Goal: Navigation & Orientation: Find specific page/section

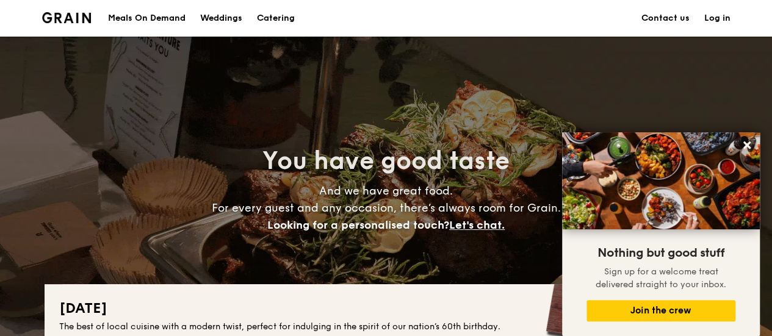
click at [143, 20] on div "Meals On Demand" at bounding box center [146, 18] width 77 height 37
click at [149, 14] on div "Meals On Demand" at bounding box center [146, 18] width 77 height 37
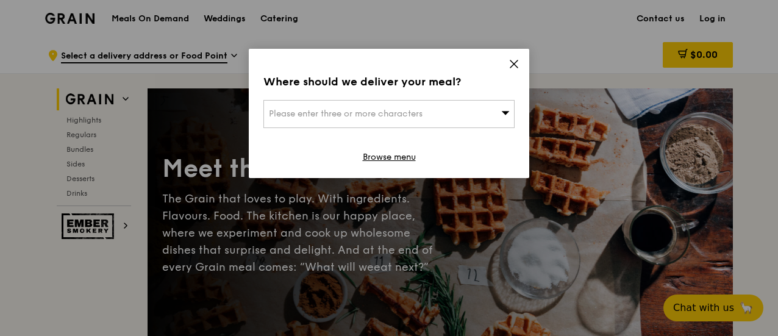
click at [515, 63] on icon at bounding box center [513, 63] width 7 height 7
click at [433, 102] on div "Please enter three or more characters" at bounding box center [388, 114] width 251 height 28
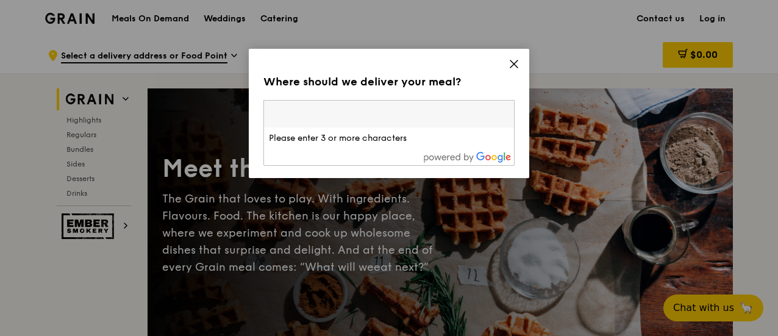
click at [511, 63] on icon at bounding box center [514, 64] width 11 height 11
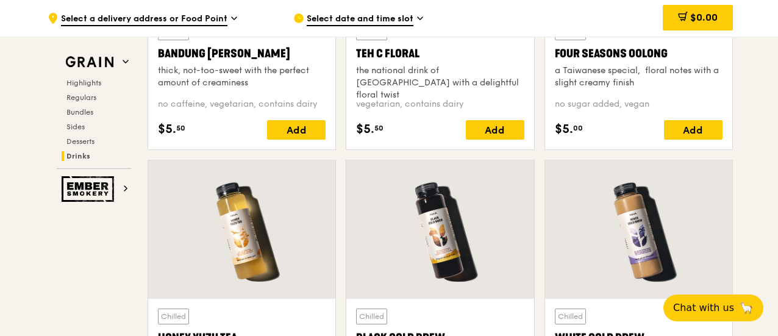
scroll to position [5215, 0]
